Goal: Information Seeking & Learning: Learn about a topic

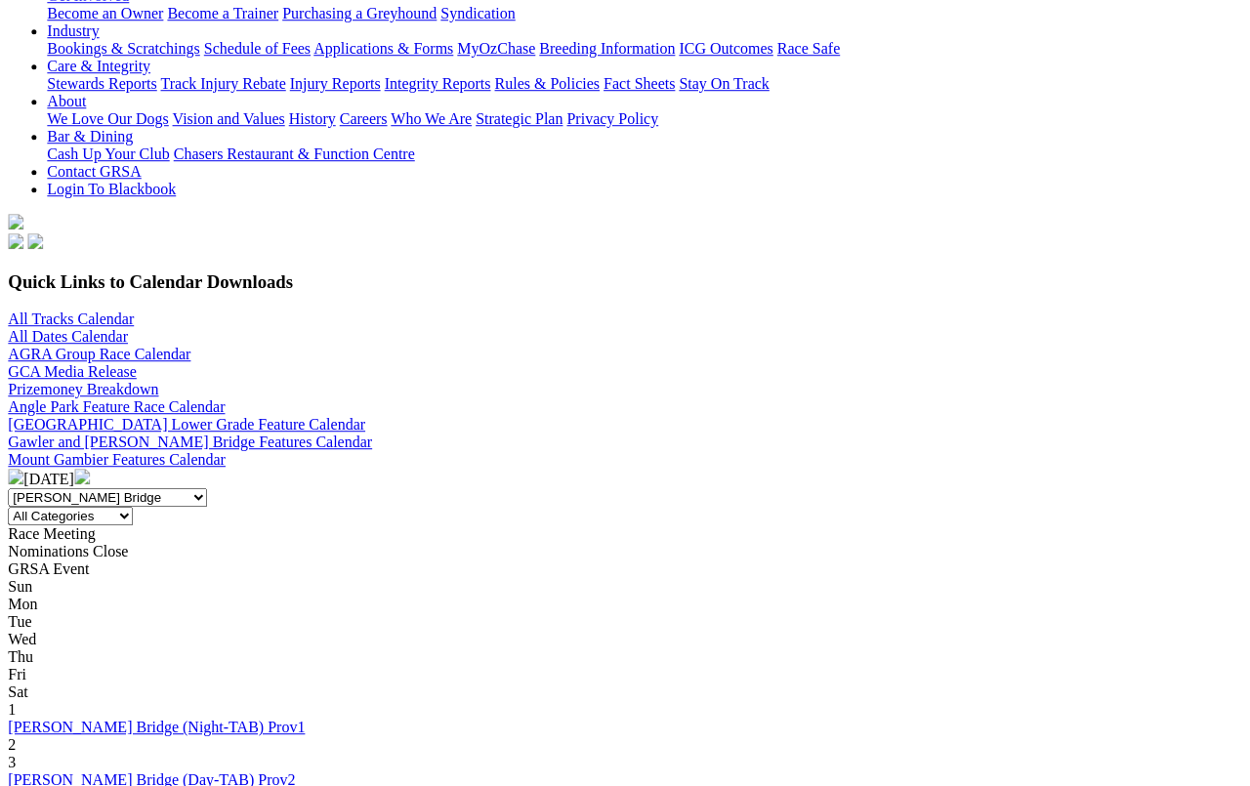
scroll to position [446, 0]
click at [23, 469] on img at bounding box center [16, 477] width 16 height 16
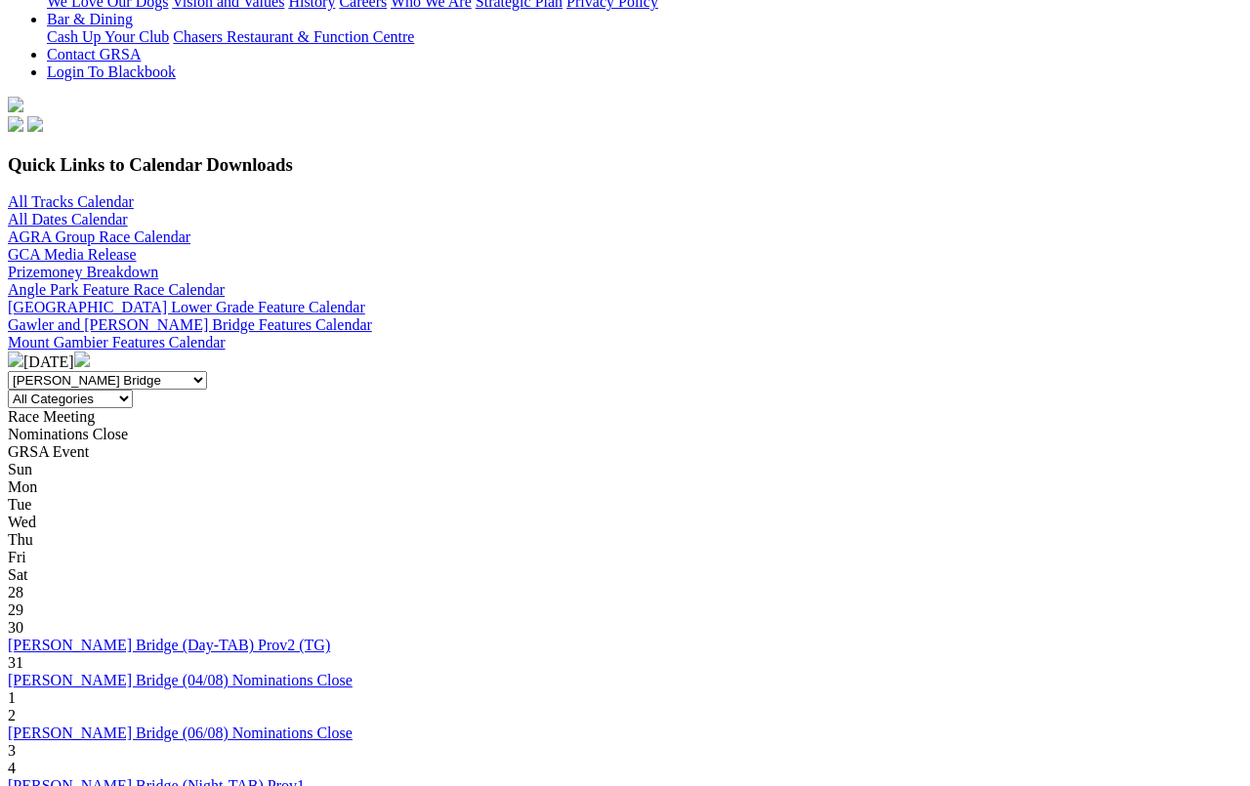
scroll to position [508, 0]
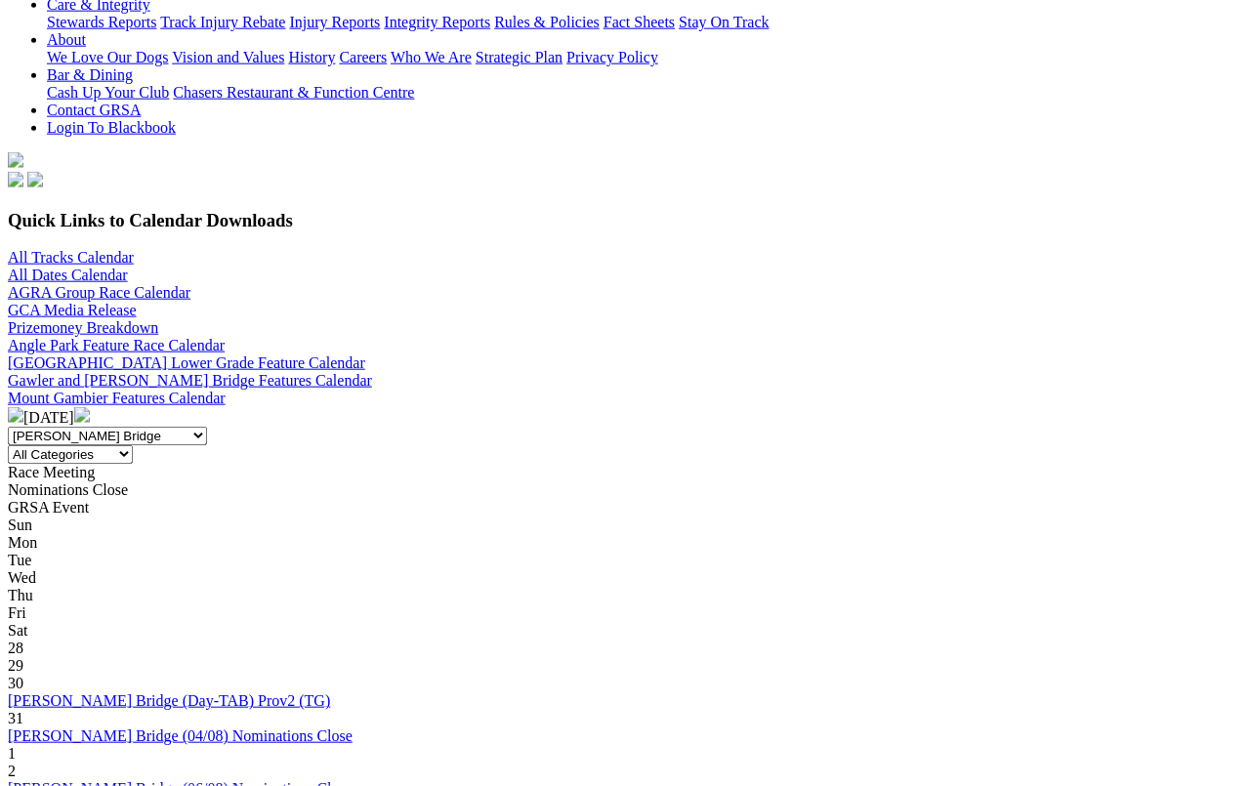
click at [90, 407] on img at bounding box center [82, 415] width 16 height 16
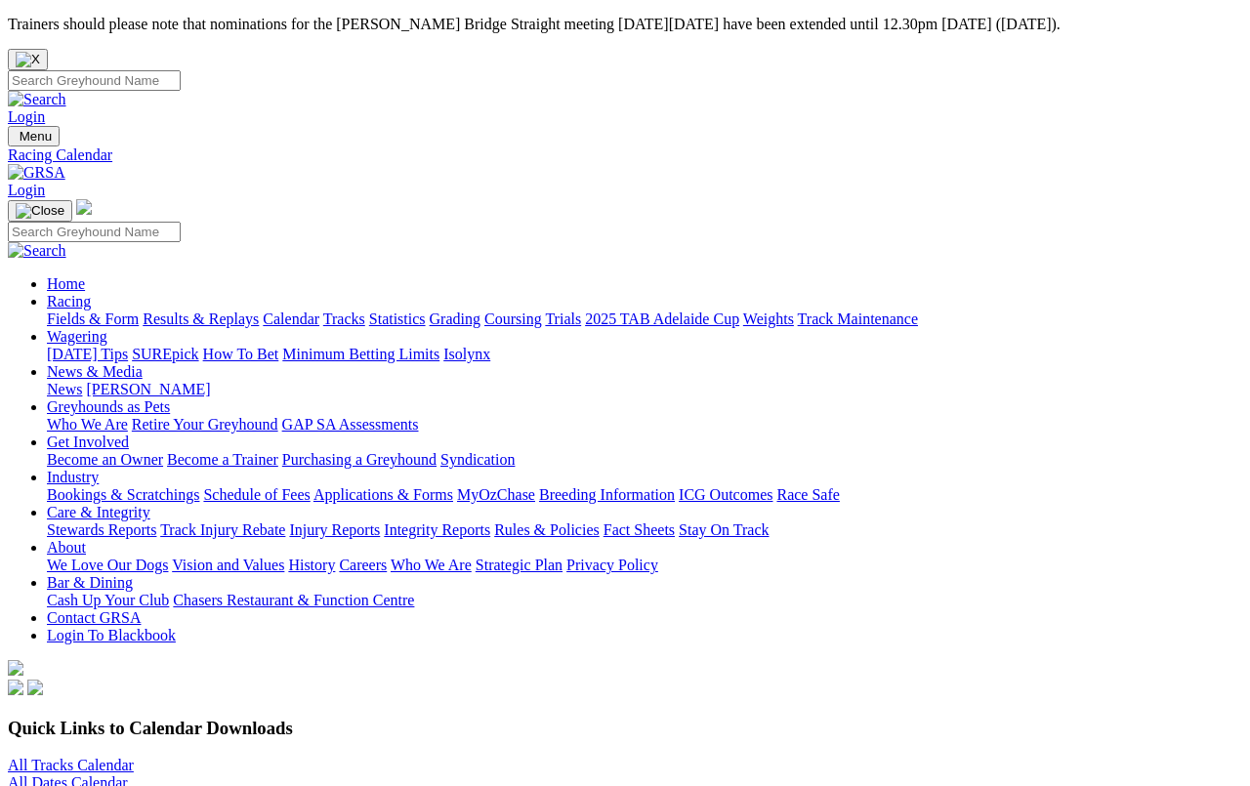
scroll to position [7, 0]
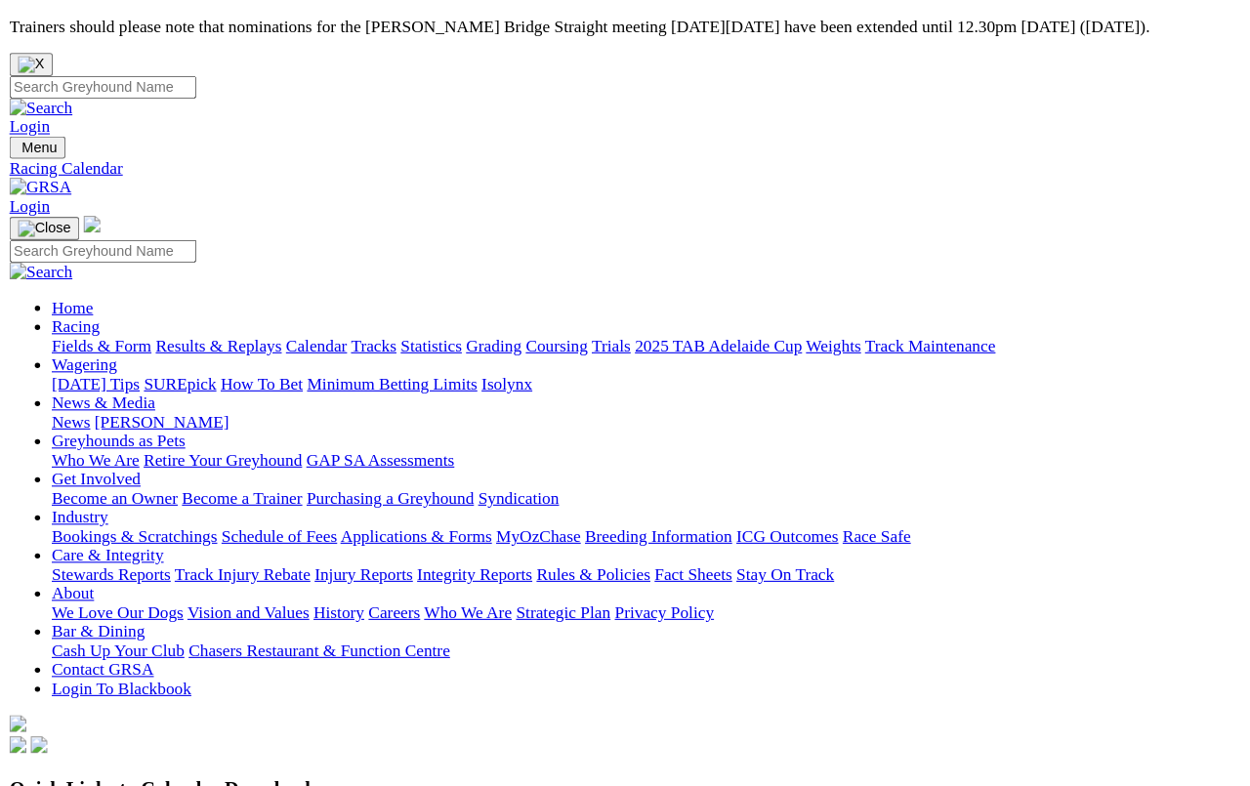
scroll to position [7, 0]
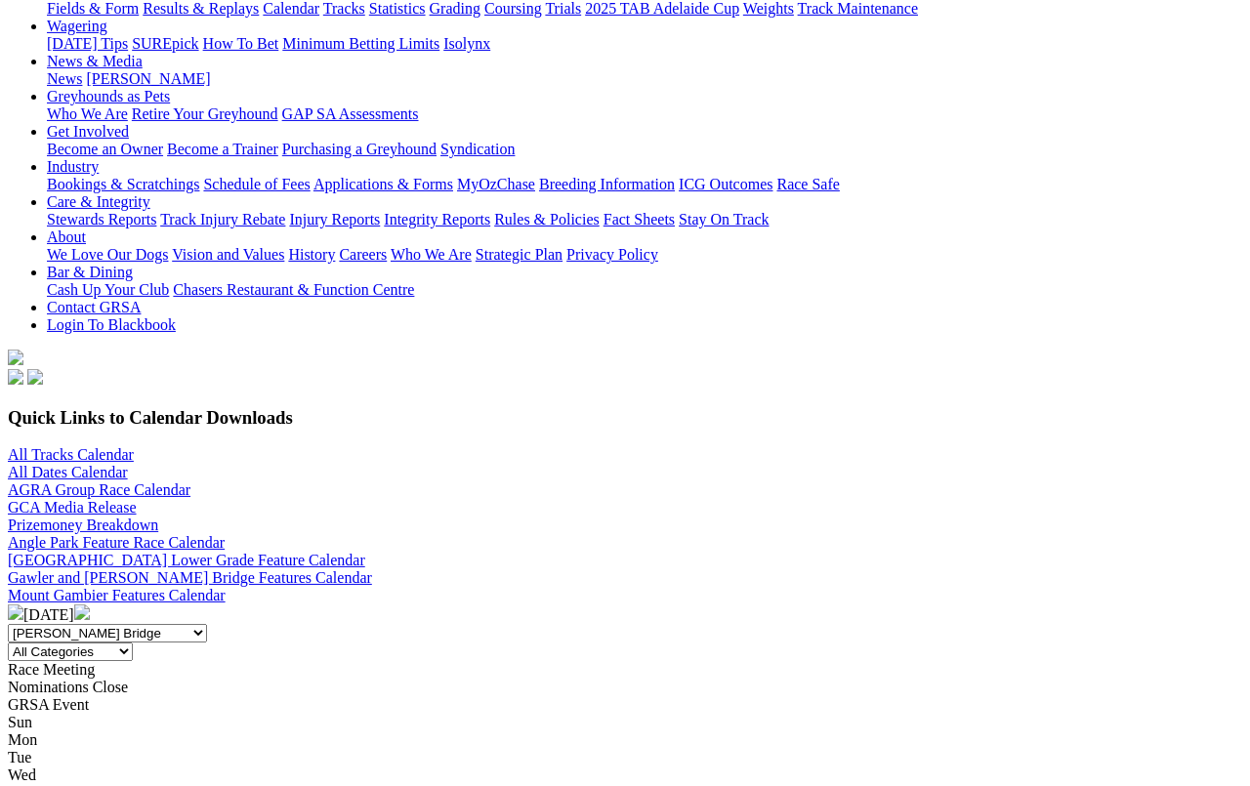
scroll to position [312, 0]
click at [90, 604] on img at bounding box center [82, 612] width 16 height 16
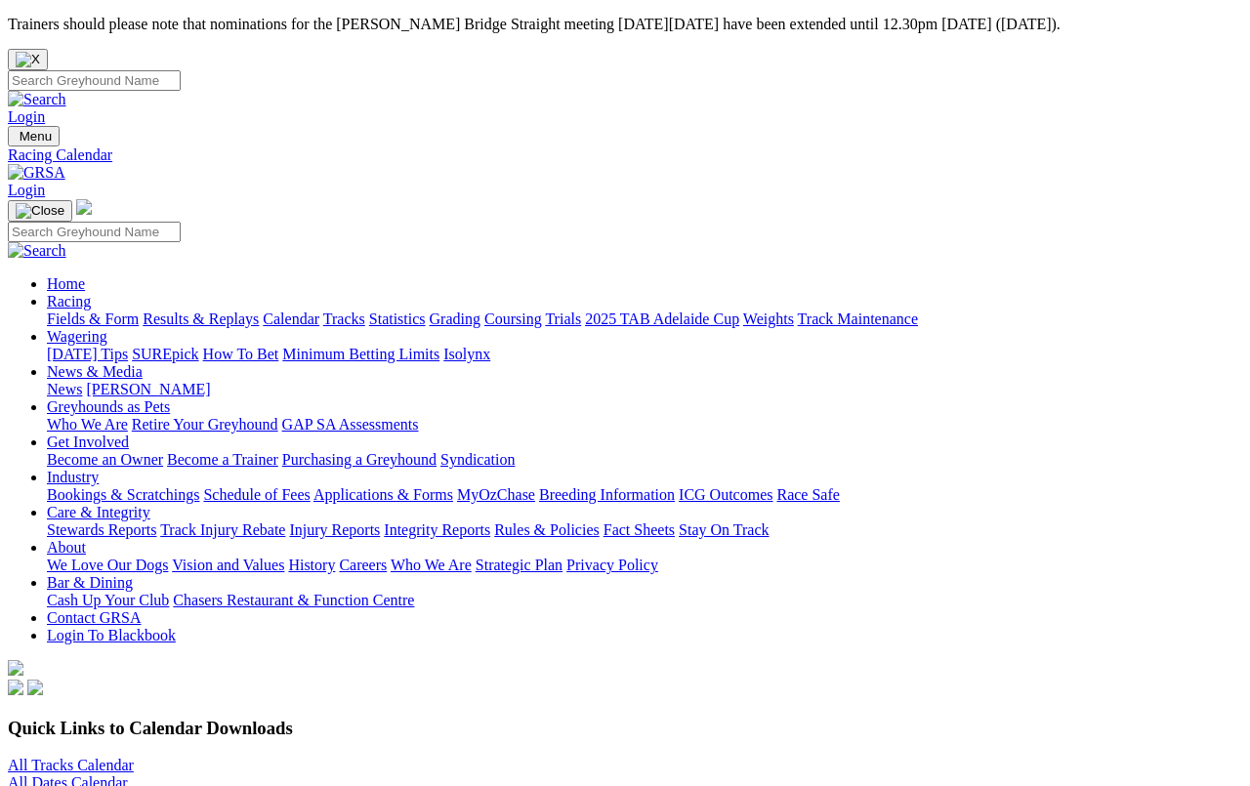
scroll to position [7, 0]
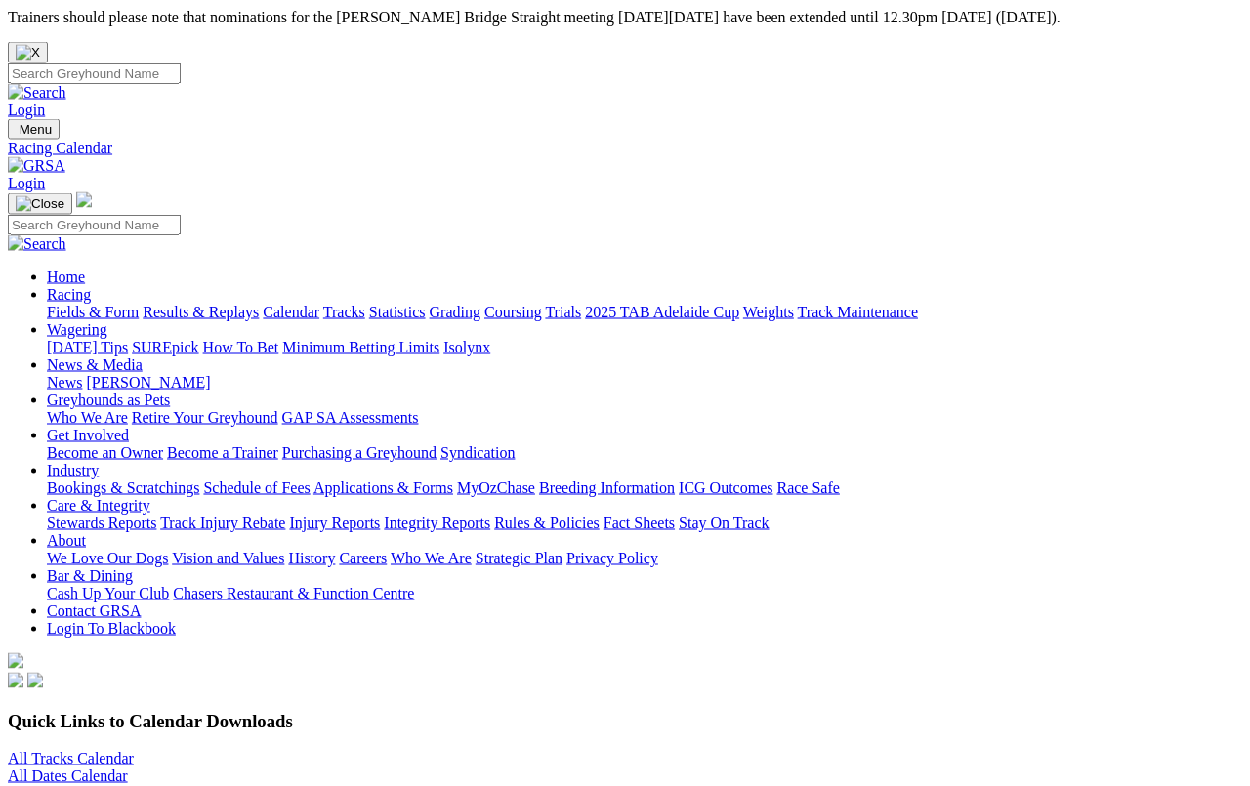
click at [134, 750] on link "All Tracks Calendar" at bounding box center [71, 758] width 126 height 17
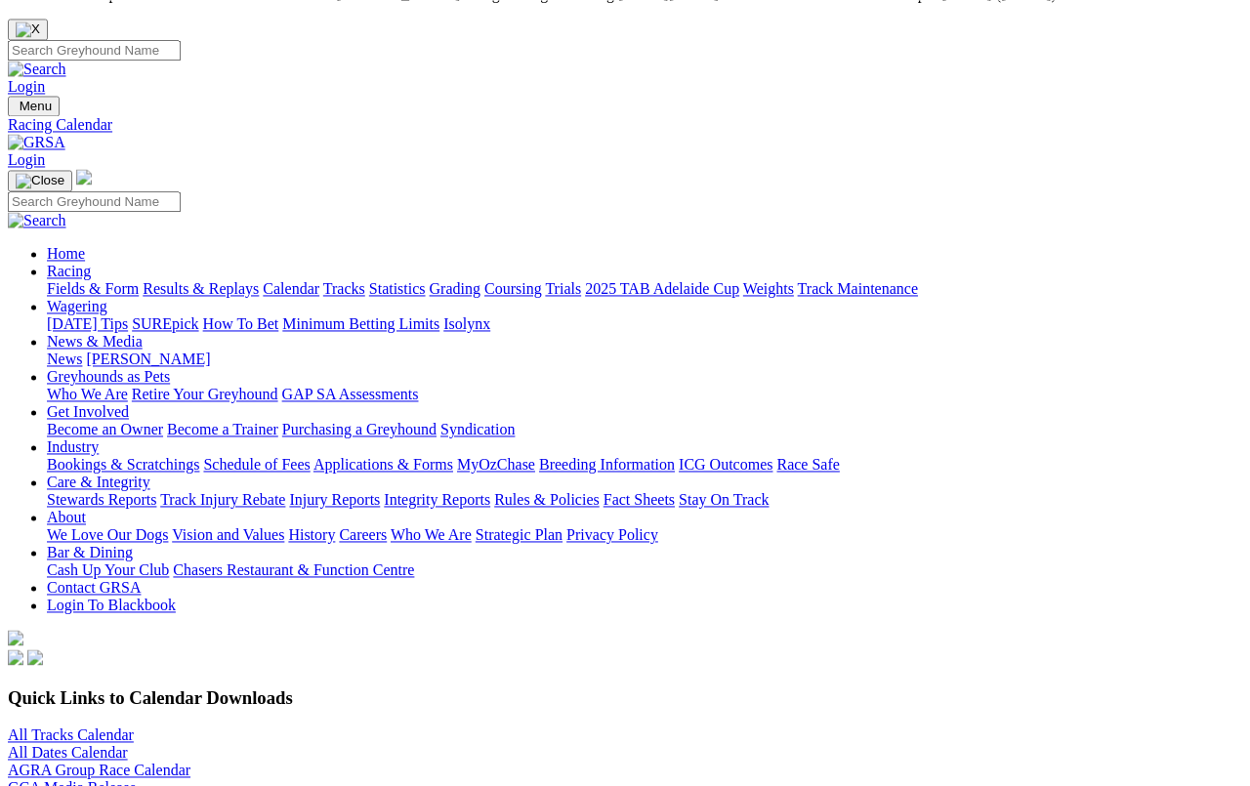
scroll to position [30, 0]
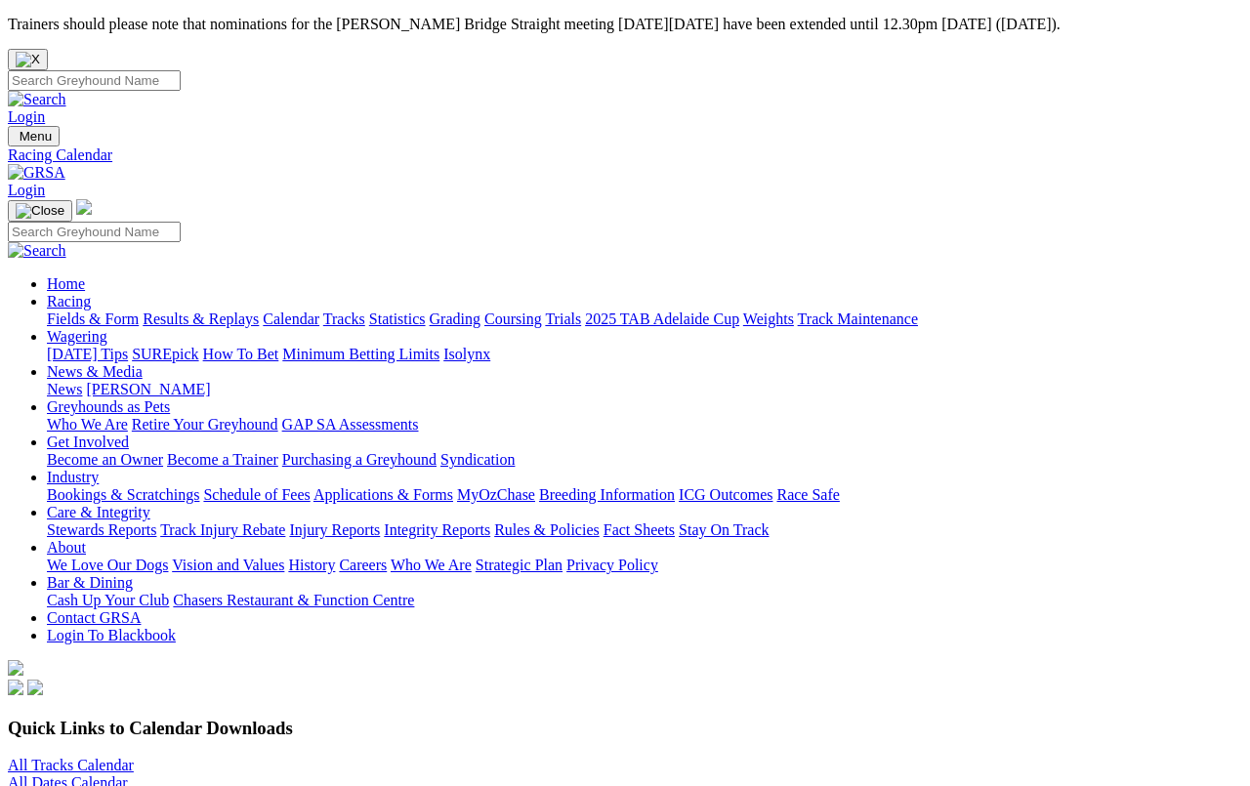
scroll to position [54, 0]
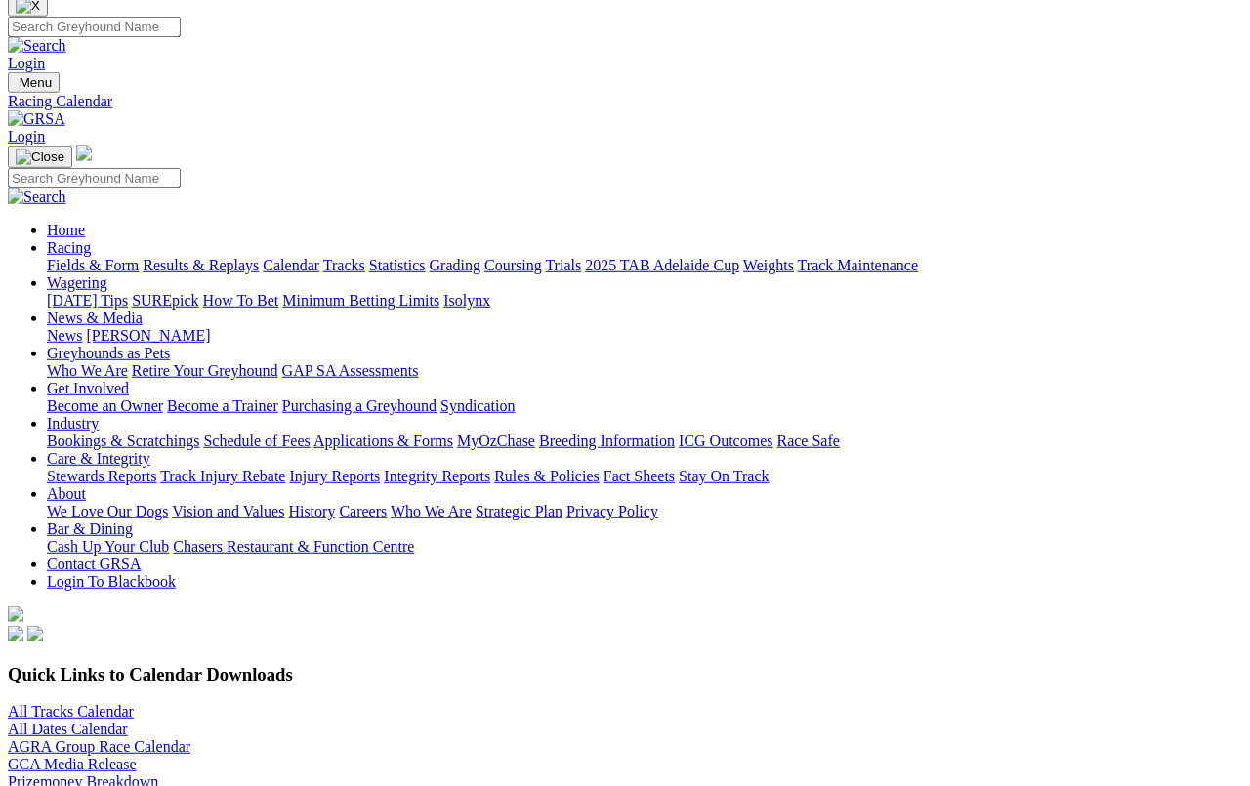
select select "0"
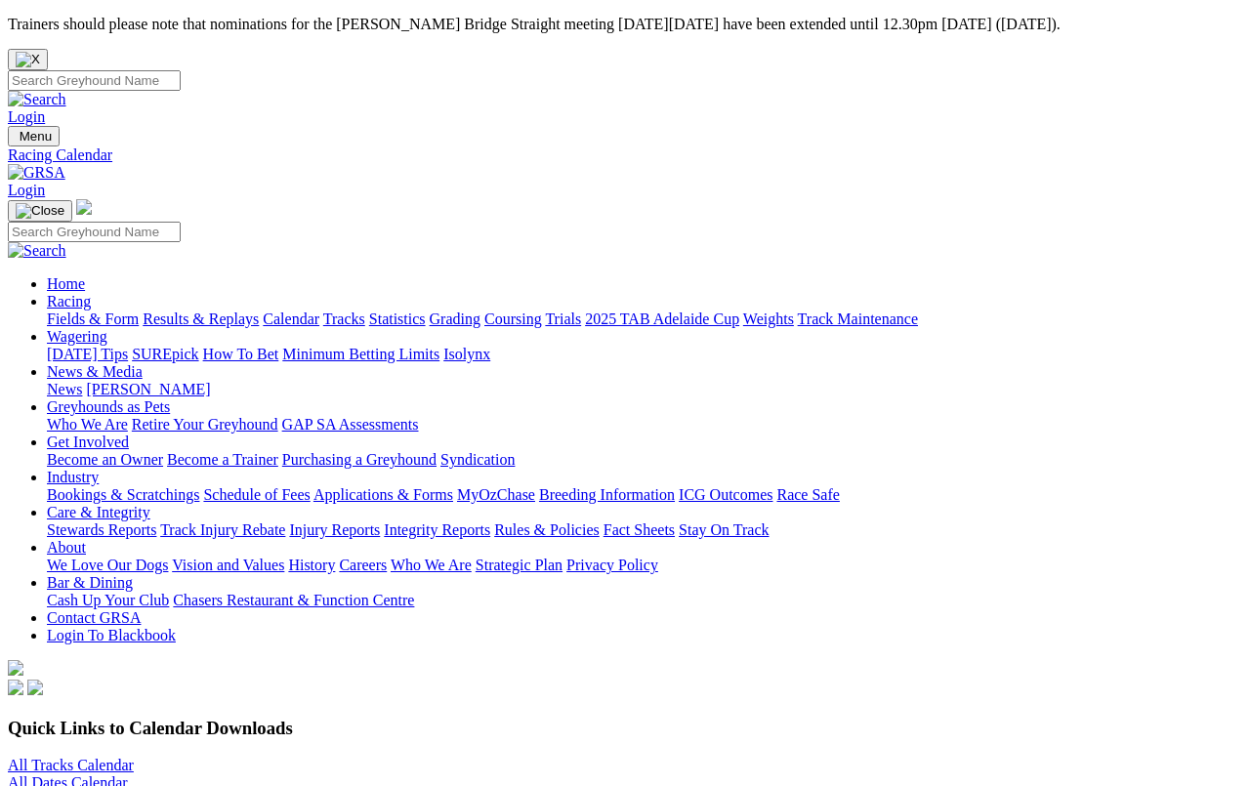
click at [134, 757] on link "All Tracks Calendar" at bounding box center [71, 765] width 126 height 17
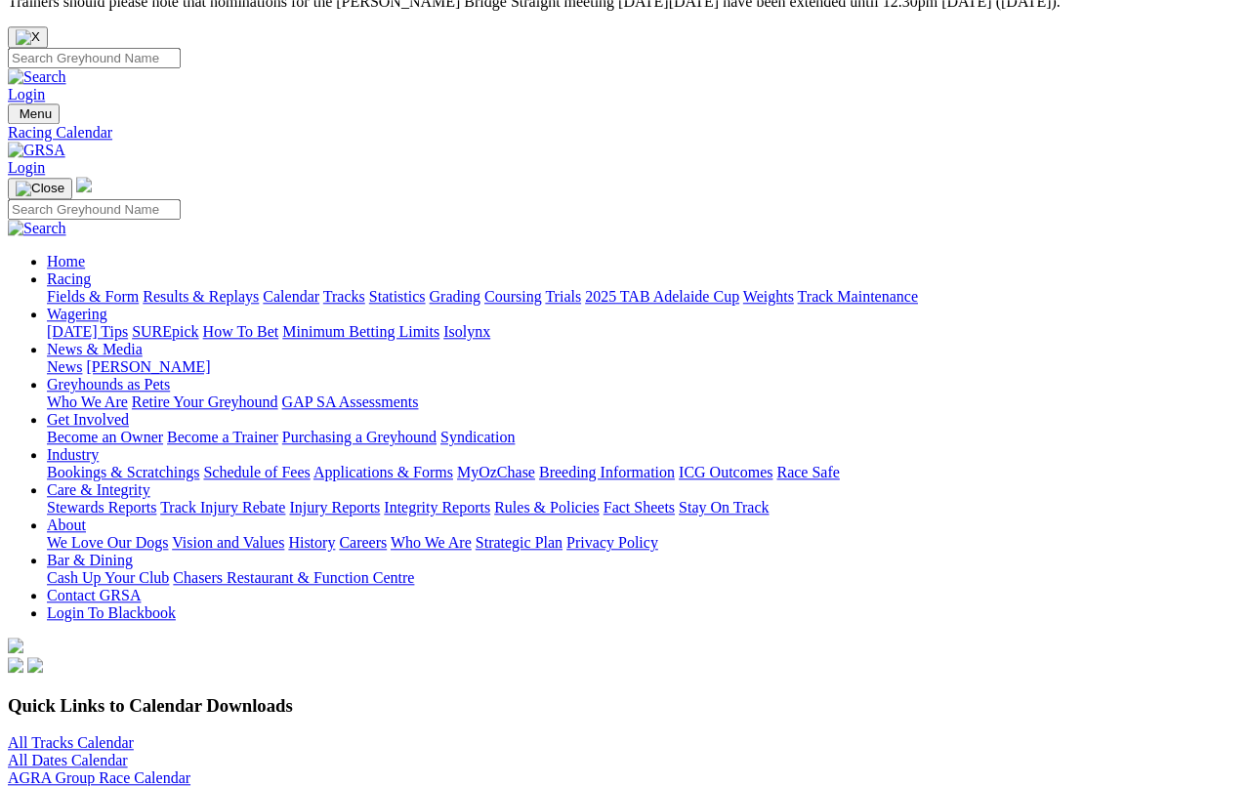
click at [128, 752] on link "All Dates Calendar" at bounding box center [68, 760] width 120 height 17
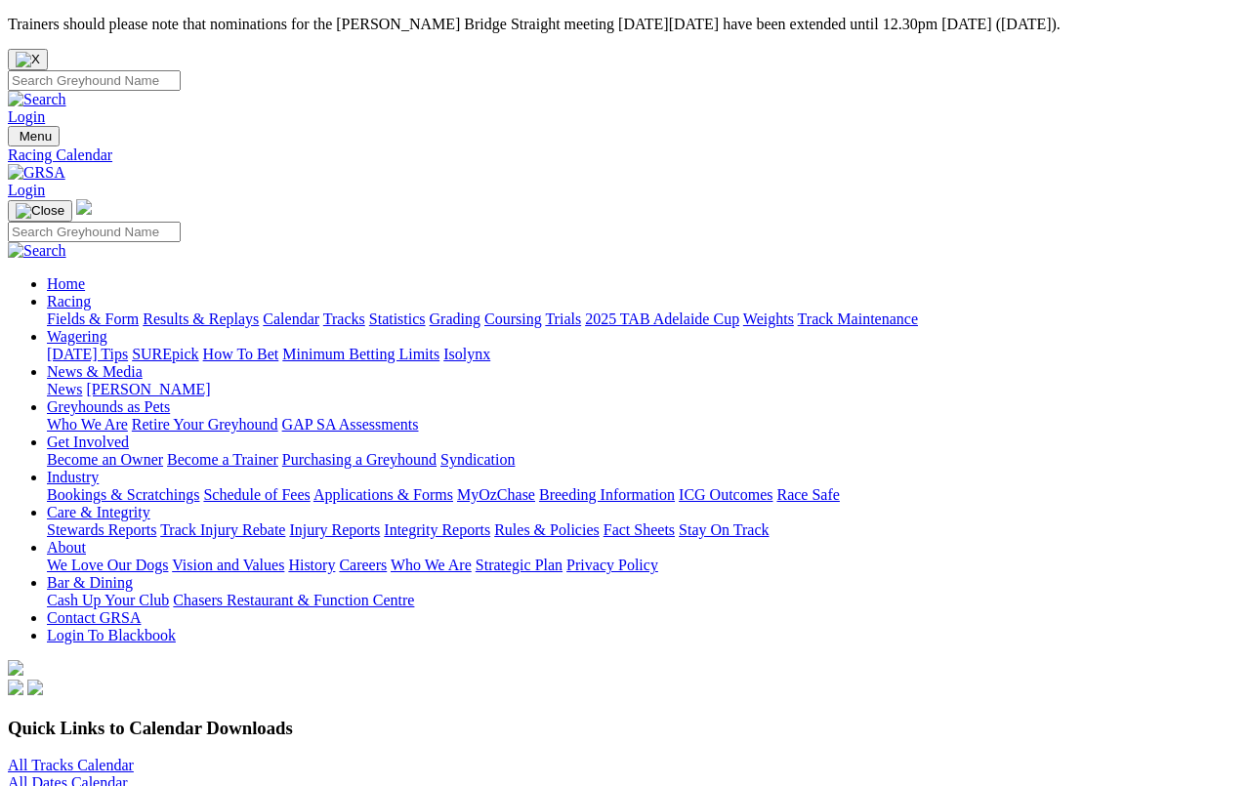
scroll to position [45, 0]
select select "0"
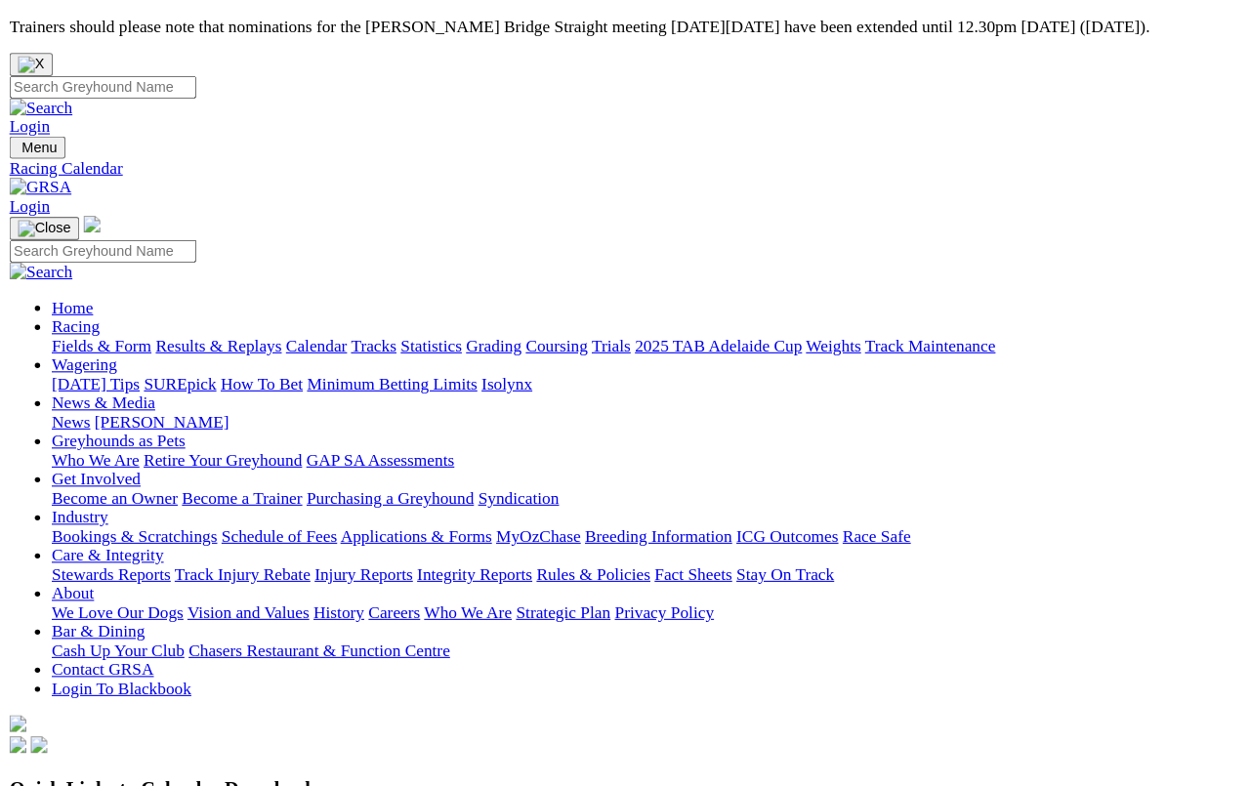
scroll to position [358, 0]
